Goal: Use online tool/utility: Utilize a website feature to perform a specific function

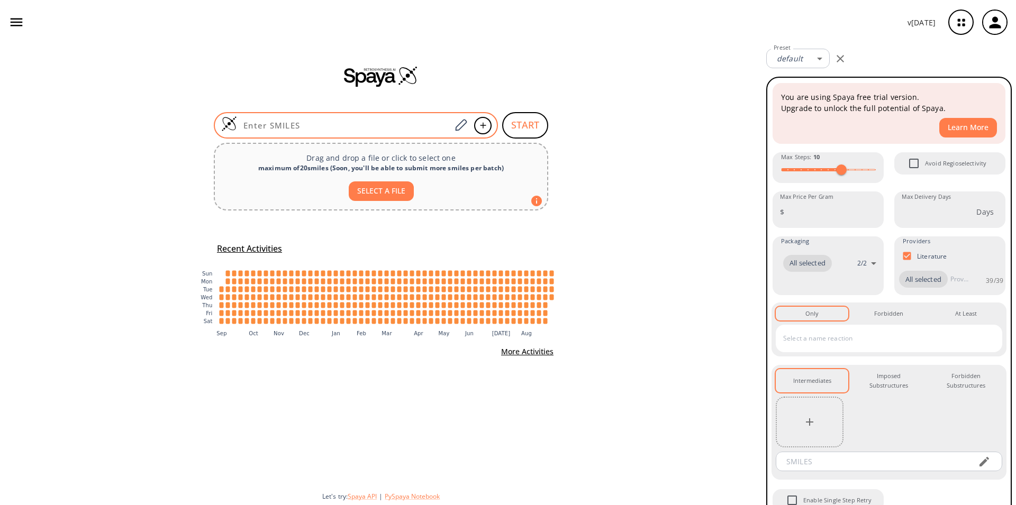
click at [290, 119] on div at bounding box center [356, 125] width 284 height 26
paste input "O=C(Nc1ccc(Cl)cc1)C1(N)CCNCC1"
type input "O=C(Nc1ccc(Cl)cc1)C1(N)CCNCC1"
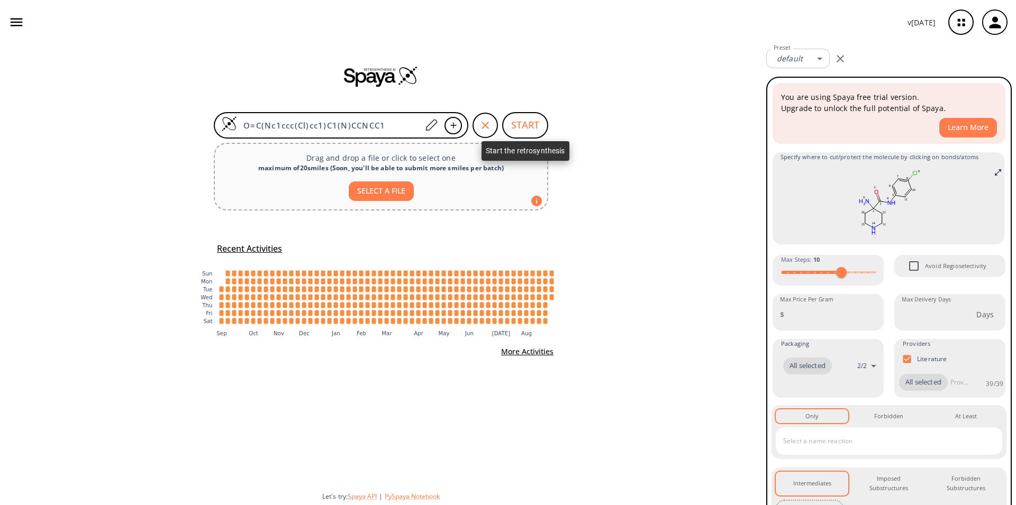
click at [524, 126] on button "START" at bounding box center [525, 125] width 46 height 26
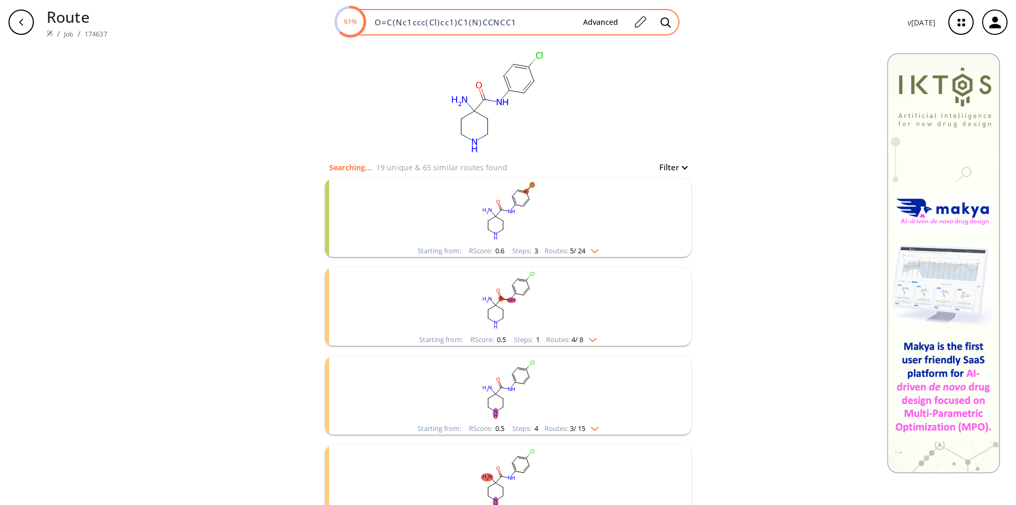
drag, startPoint x: 543, startPoint y: 21, endPoint x: 266, endPoint y: 1, distance: 278.5
click at [368, 17] on input "O=C(Nc1ccc(Cl)cc1)C1(N)CCNCC1" at bounding box center [471, 22] width 206 height 11
paste input "CC(C)(C)OC(=O)NC1(CCN(CC1)c1ncnc2NCCc12)C(O)=O"
type input "CC(C)(C)OC(=O)NC1(CCN(CC1)c1ncnc2NCCc12)C(O)=O"
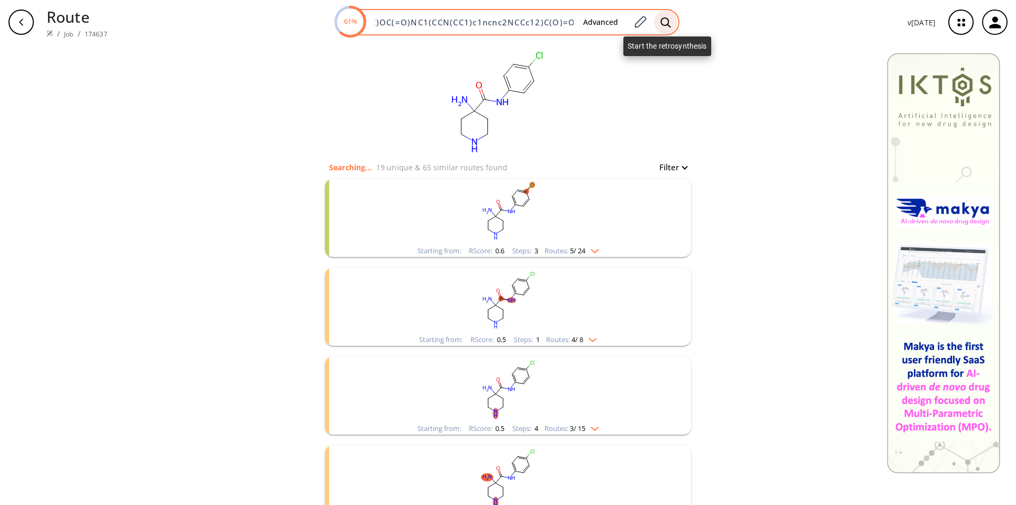
click at [665, 20] on icon at bounding box center [665, 22] width 11 height 11
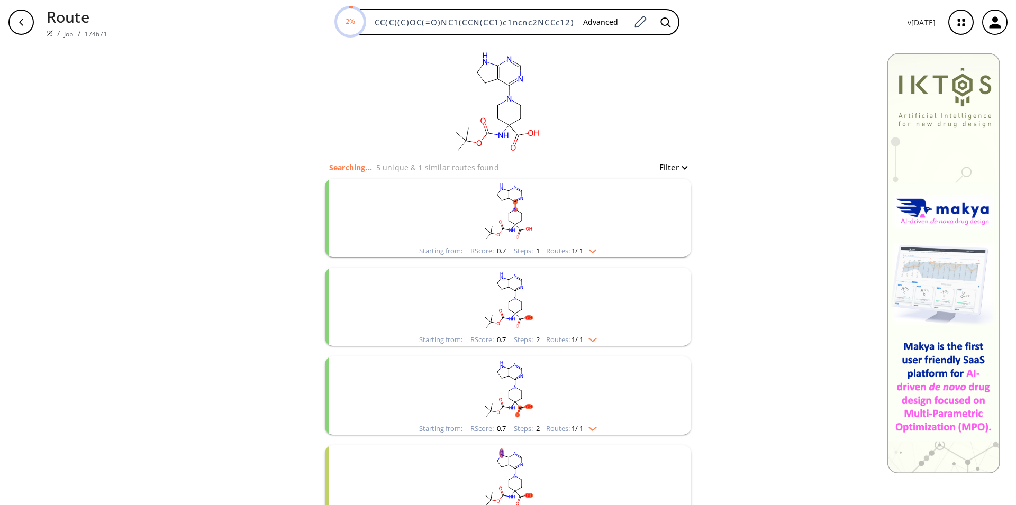
click at [525, 217] on rect "clusters" at bounding box center [507, 212] width 275 height 66
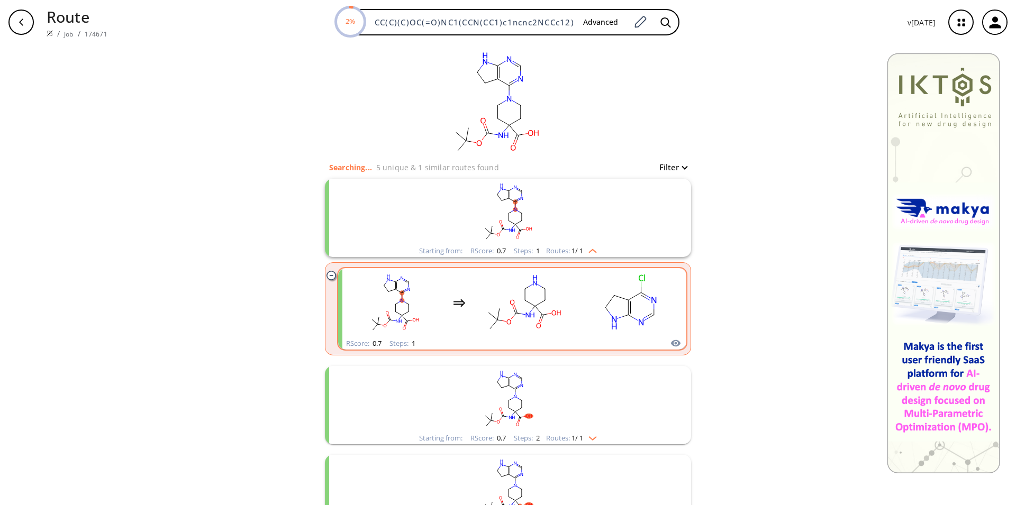
click at [533, 322] on rect "clusters" at bounding box center [523, 303] width 95 height 66
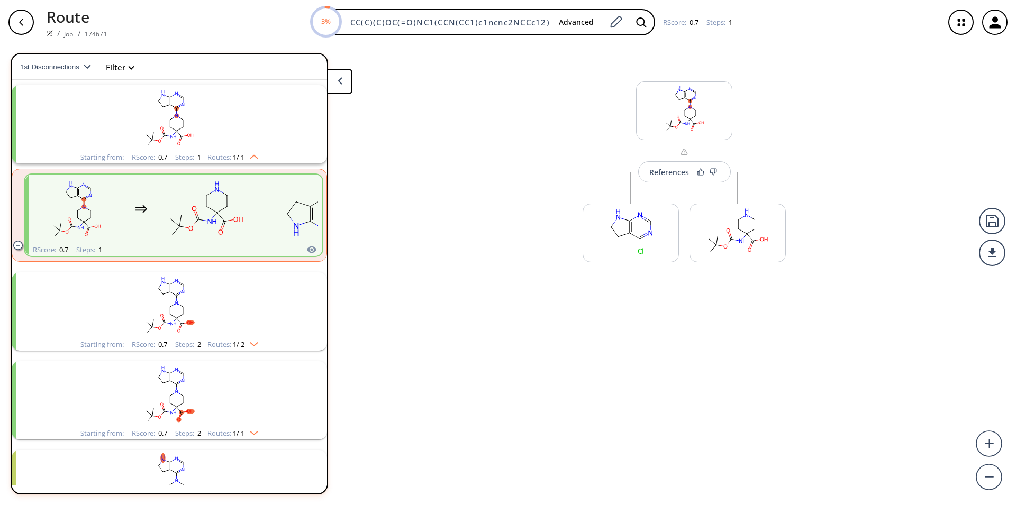
scroll to position [24, 0]
click at [656, 171] on div "References" at bounding box center [669, 172] width 40 height 7
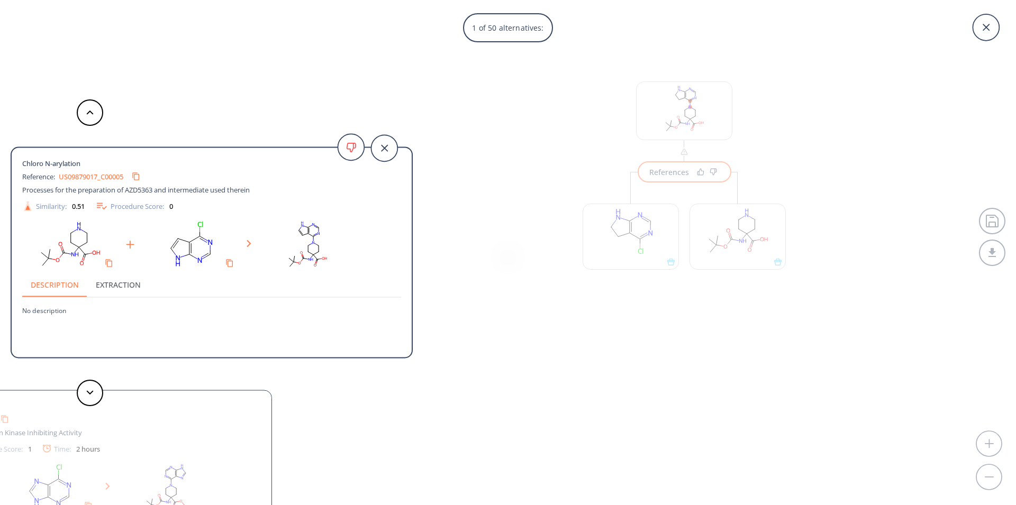
click at [97, 177] on link "US09879017_C00005" at bounding box center [91, 176] width 65 height 7
click at [88, 392] on polygon at bounding box center [90, 392] width 7 height 4
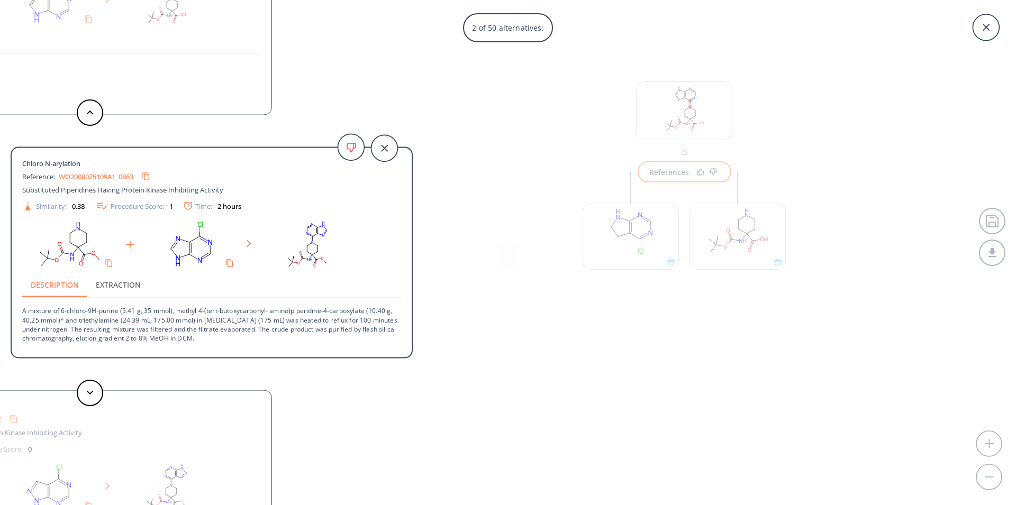
click at [98, 178] on link "WO2008075109A1_0863" at bounding box center [96, 176] width 75 height 7
click at [93, 393] on icon at bounding box center [89, 392] width 7 height 5
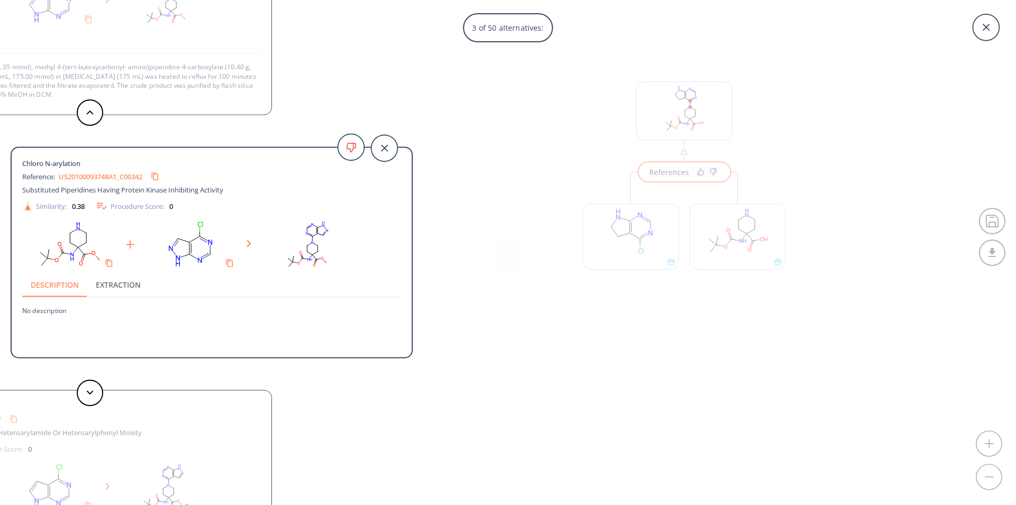
click at [89, 177] on link "US20100093748A1_C00342" at bounding box center [101, 176] width 84 height 7
click at [95, 397] on button at bounding box center [90, 393] width 26 height 26
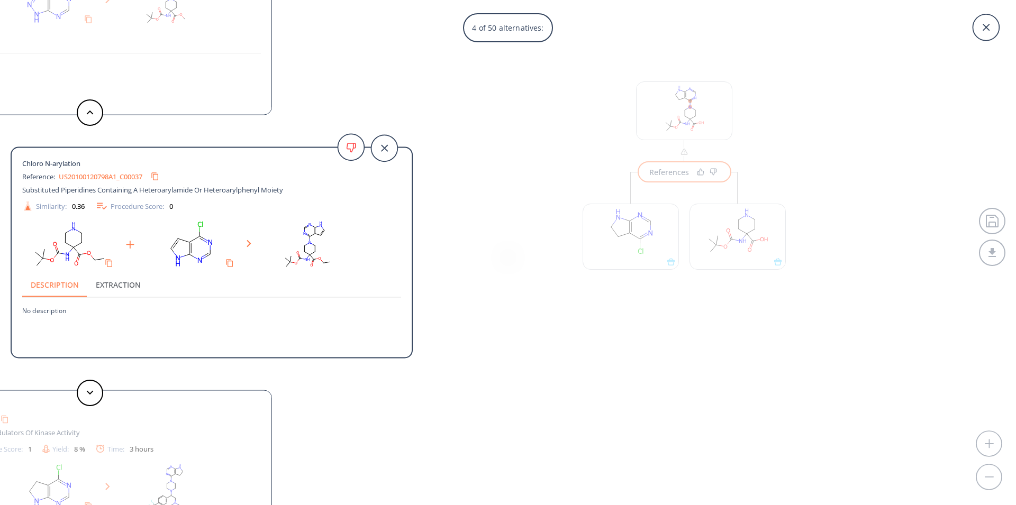
click at [105, 176] on link "US20100120798A1_C00037" at bounding box center [101, 176] width 84 height 7
click at [93, 392] on polygon at bounding box center [90, 392] width 7 height 4
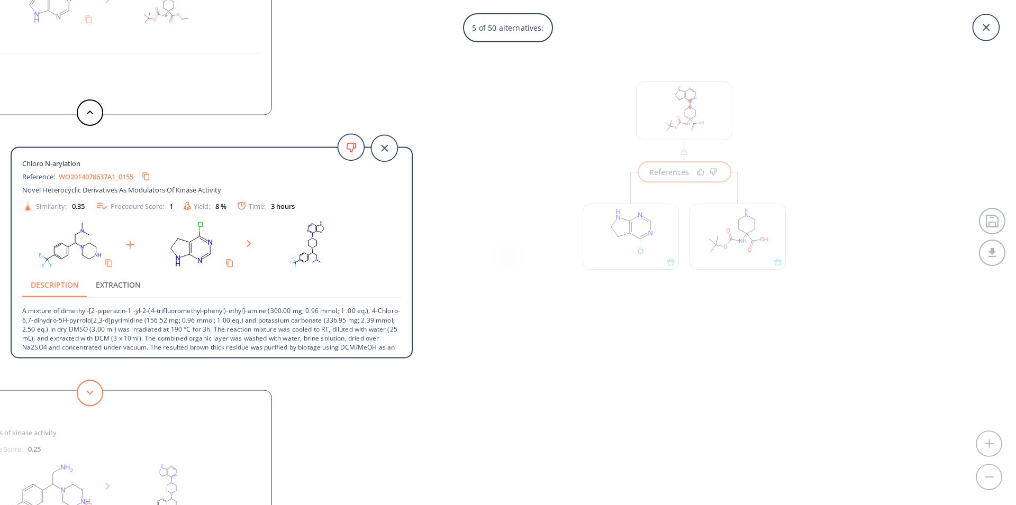
click at [93, 392] on polygon at bounding box center [90, 392] width 7 height 4
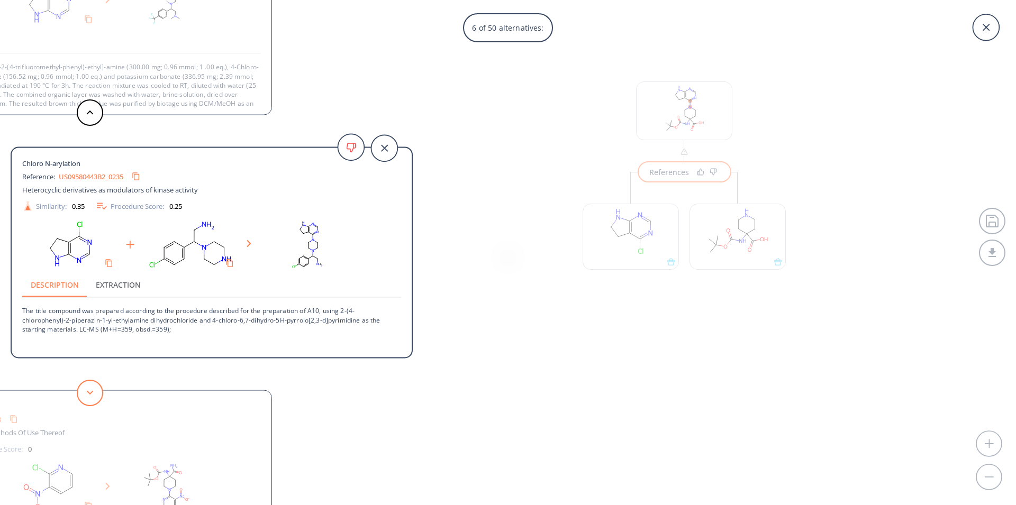
click at [93, 392] on polygon at bounding box center [90, 392] width 7 height 4
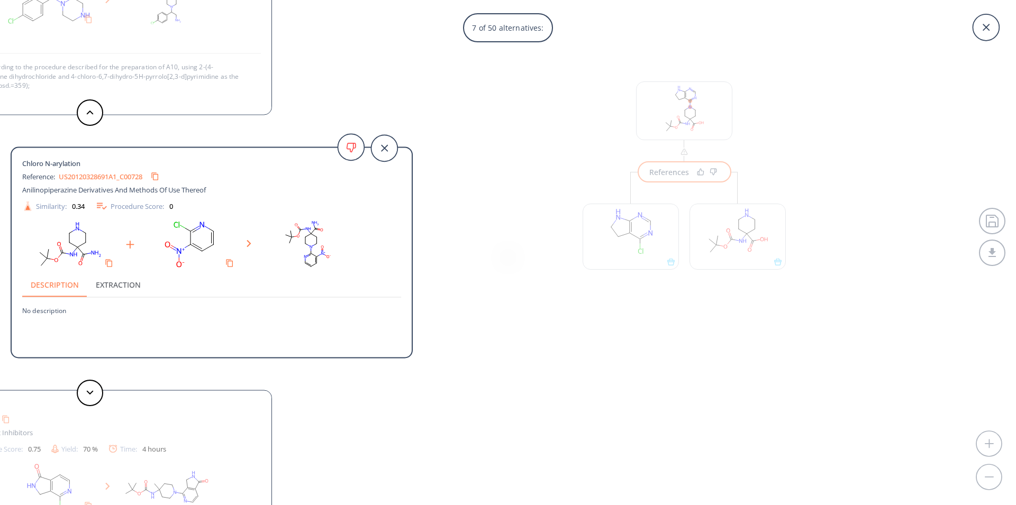
click at [686, 125] on div "7 of 50 alternatives: Chloro N-arylation Reference: US09879017_C00005 Processes…" at bounding box center [508, 252] width 1016 height 505
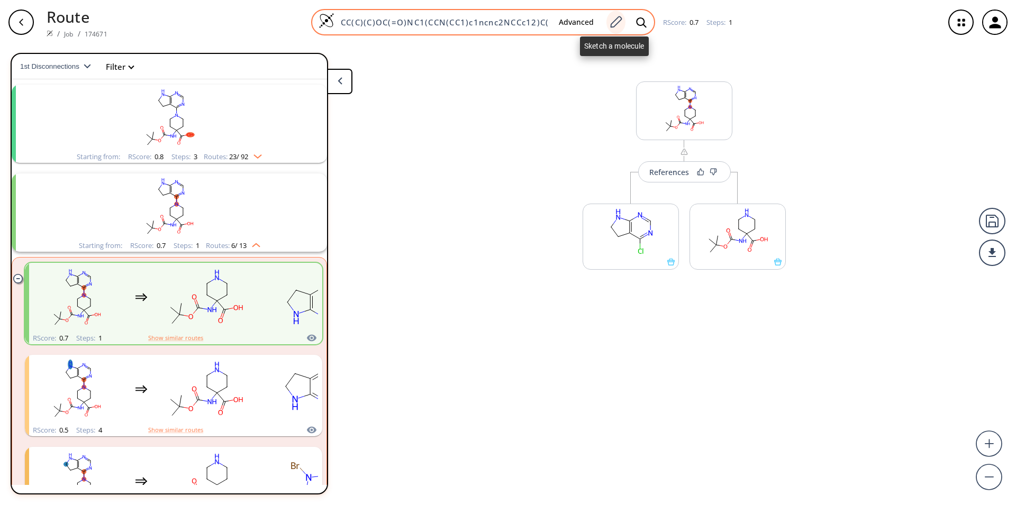
click at [613, 22] on icon at bounding box center [617, 22] width 12 height 12
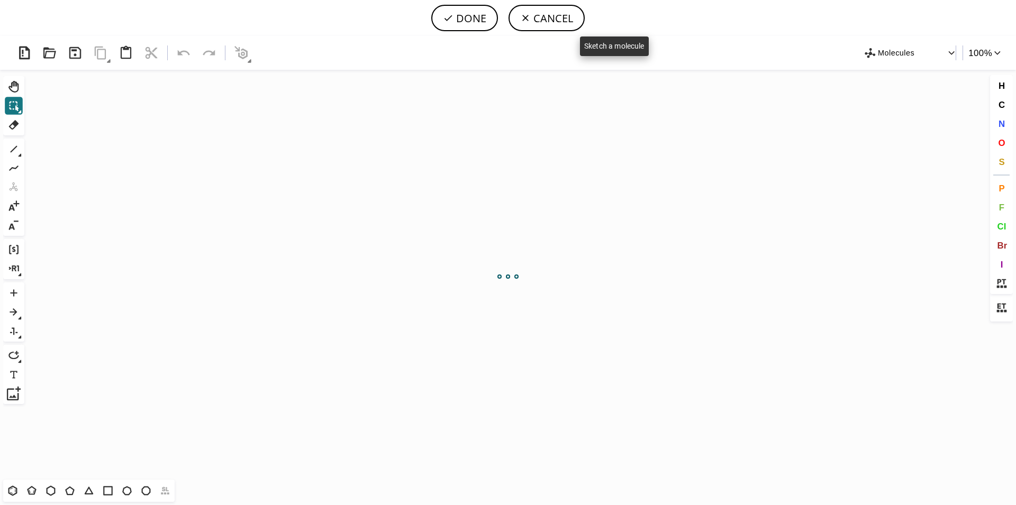
scroll to position [0, 21]
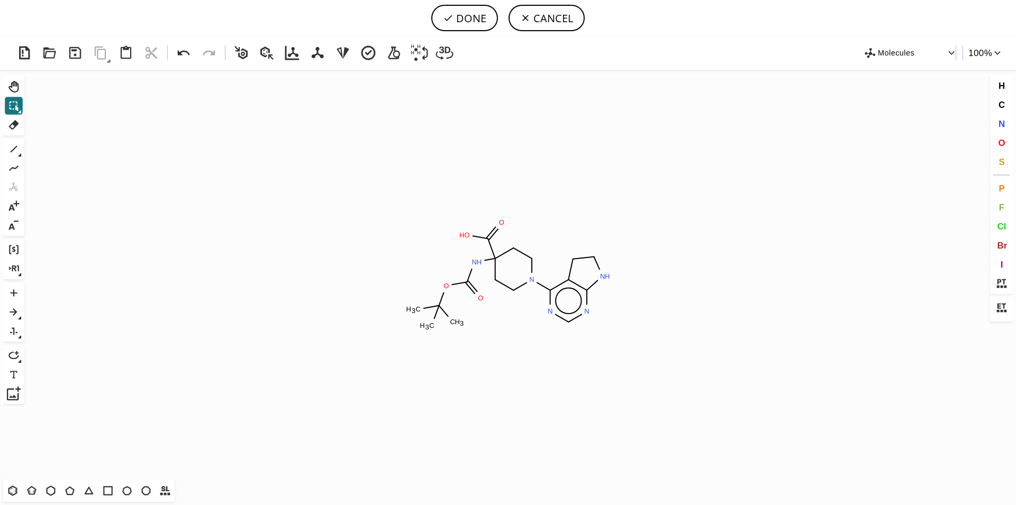
click at [469, 15] on button "DONE" at bounding box center [464, 18] width 67 height 26
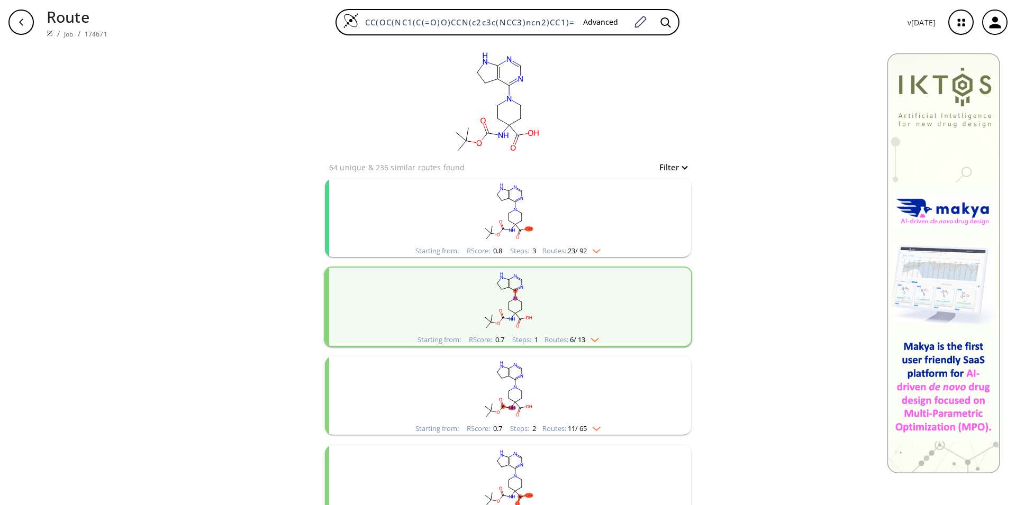
drag, startPoint x: 363, startPoint y: 20, endPoint x: 929, endPoint y: 75, distance: 568.8
click at [929, 75] on div "Route / Job / 174671 CC(OC(NC1(C(=O)O)CCN(c2c3c(NCC3)ncn2)CC1)=O)(C)C Advanced …" at bounding box center [508, 398] width 1016 height 796
type input "C"
paste input "CC(C)(C)OC(=O)N1CCC(CC1)(NC(=O)OC(C)(C)C)C(O)=O"
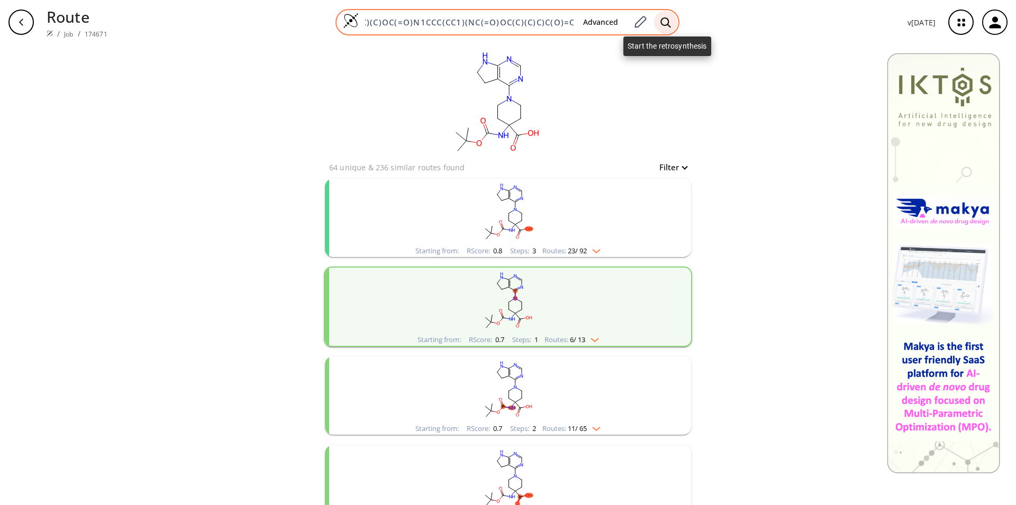
type input "CC(C)(C)OC(=O)N1CCC(CC1)(NC(=O)OC(C)(C)C)C(O)=O"
click at [665, 22] on icon at bounding box center [665, 22] width 11 height 11
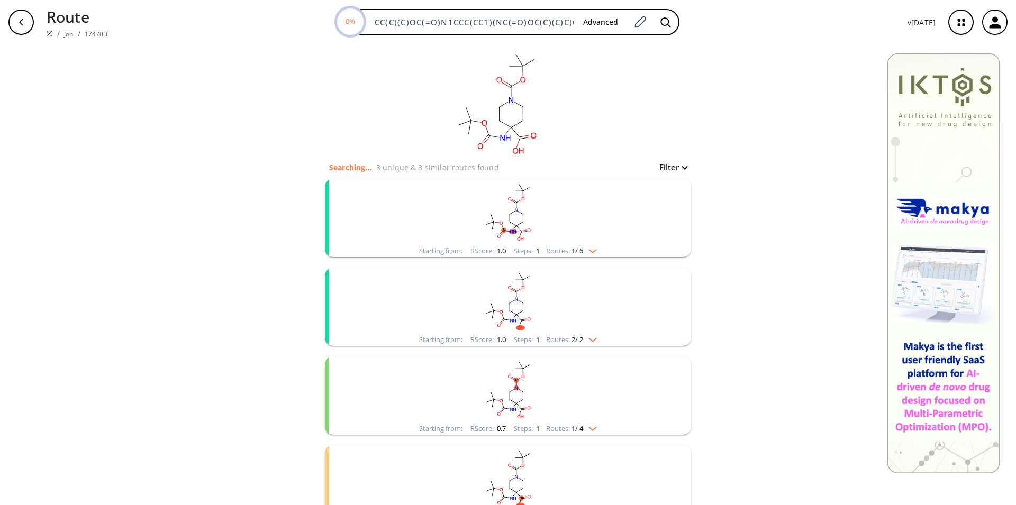
click at [519, 226] on rect "clusters" at bounding box center [507, 212] width 275 height 66
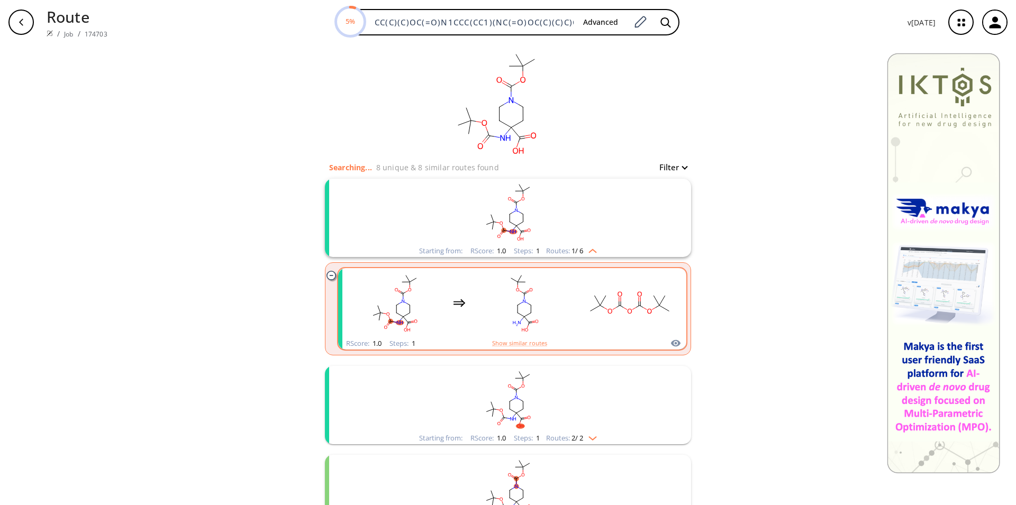
click at [529, 323] on rect "clusters" at bounding box center [523, 303] width 95 height 66
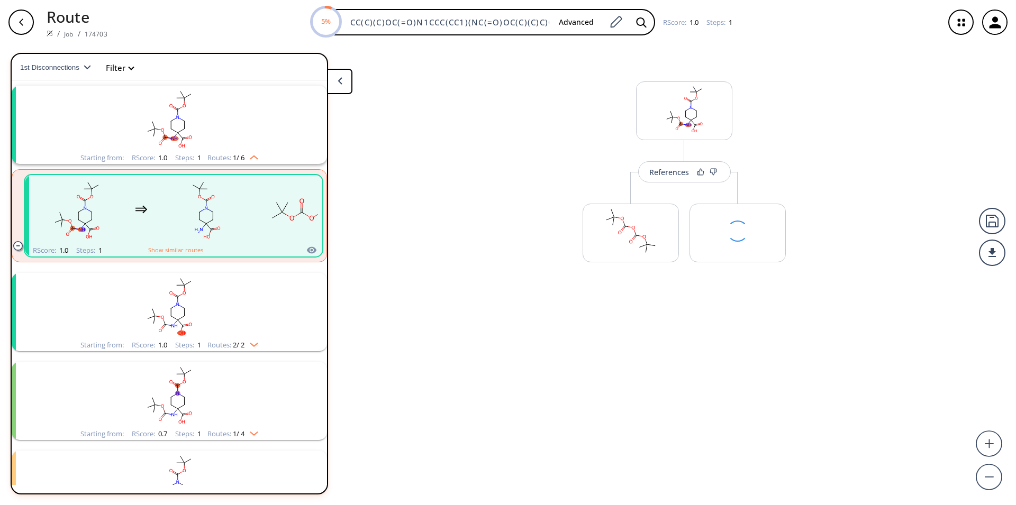
scroll to position [24, 0]
click at [676, 176] on div "References" at bounding box center [669, 179] width 40 height 7
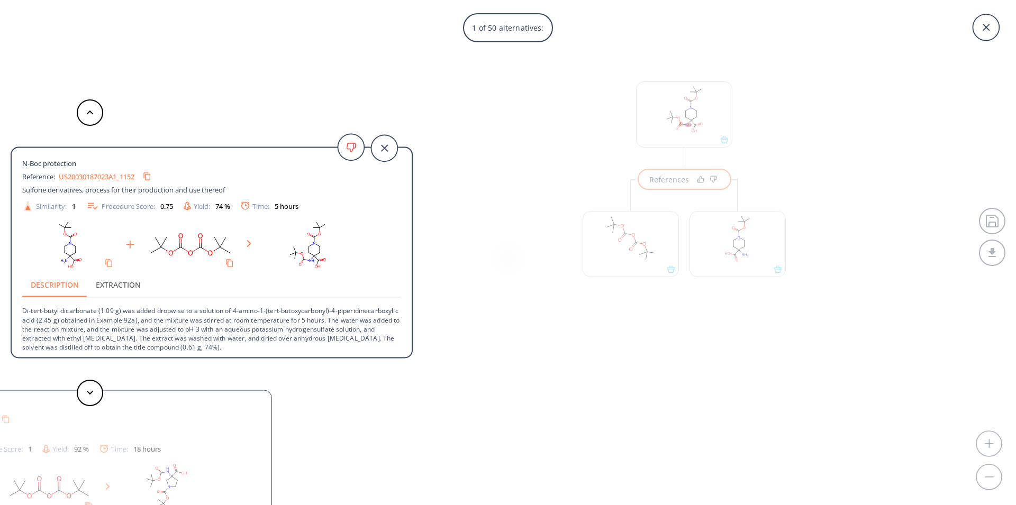
click at [99, 176] on link "US20030187023A1_1152" at bounding box center [97, 176] width 76 height 7
